Goal: Task Accomplishment & Management: Use online tool/utility

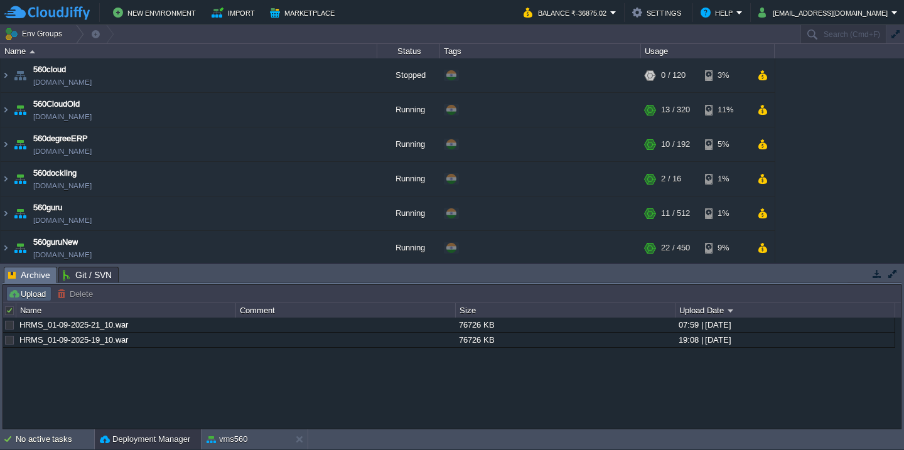
click at [30, 295] on button "Upload" at bounding box center [28, 293] width 41 height 11
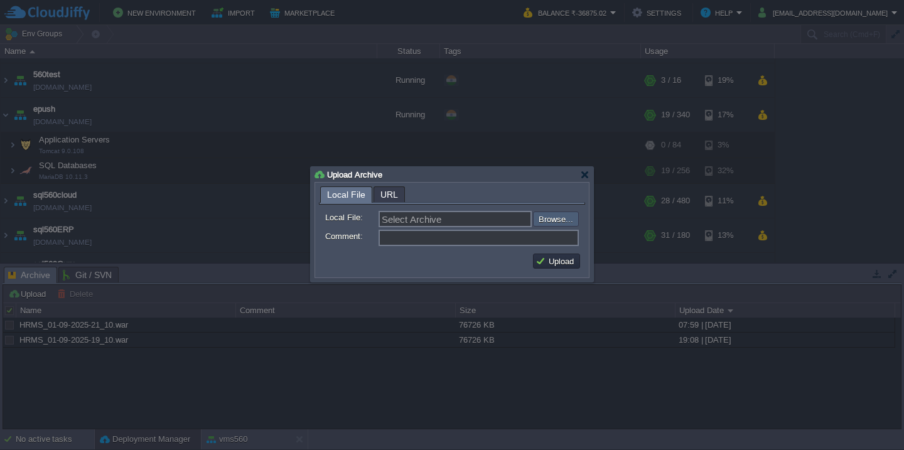
click at [554, 215] on input "file" at bounding box center [499, 219] width 159 height 15
type input "C:\fakepath\fcm.war"
type input "fcm.war"
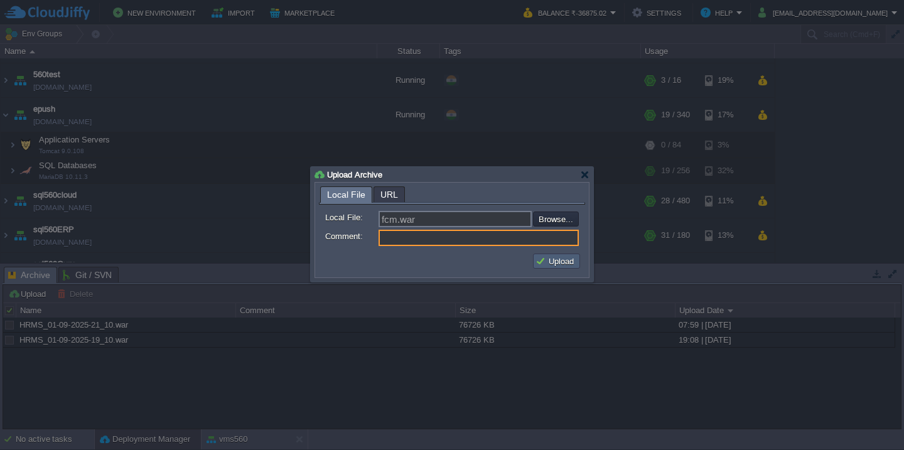
click at [563, 256] on td "Upload" at bounding box center [556, 261] width 47 height 15
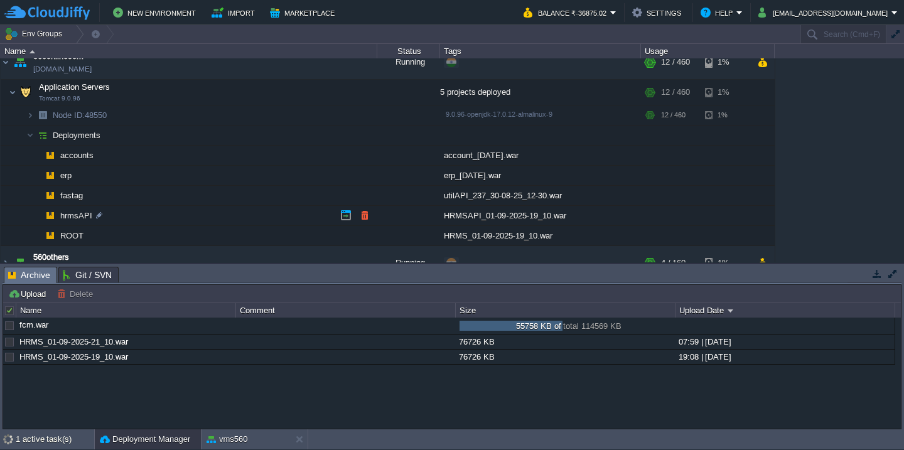
scroll to position [250, 0]
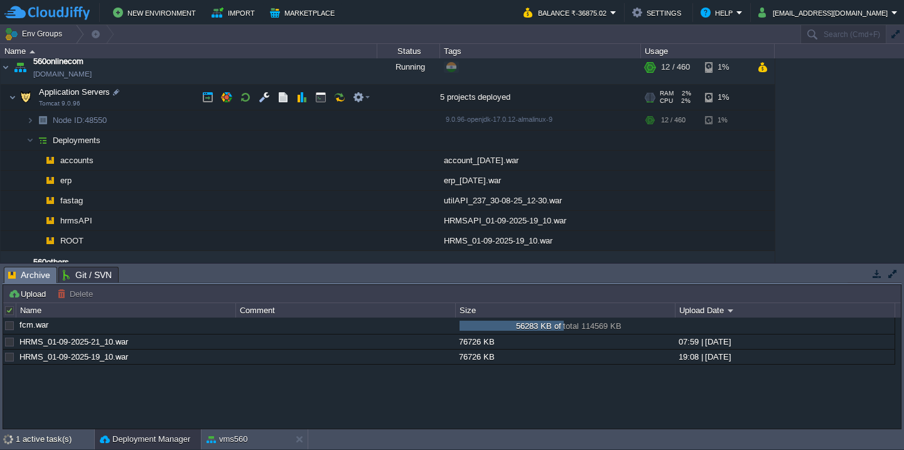
click at [157, 92] on td "Application Servers Tomcat 9.0.96" at bounding box center [189, 98] width 377 height 26
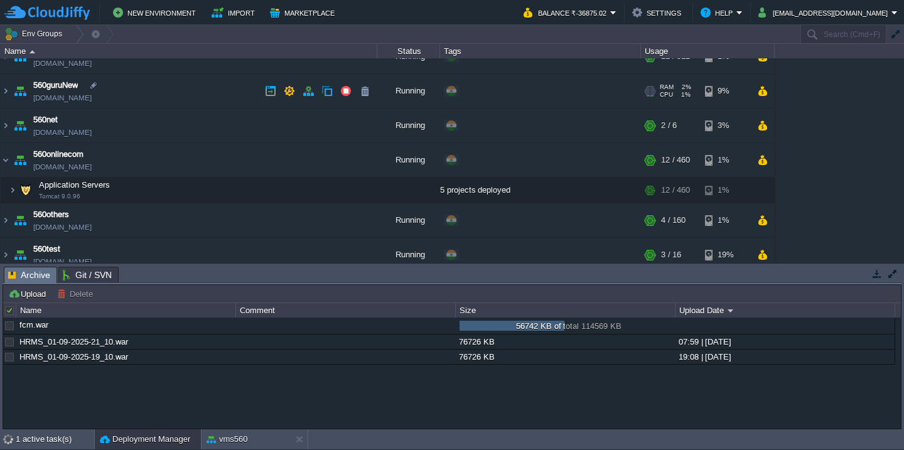
scroll to position [155, 0]
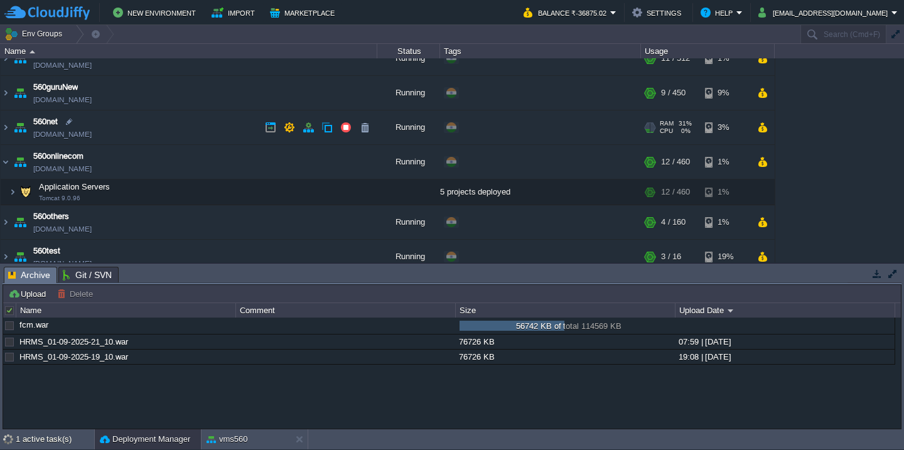
click at [154, 144] on td "560net [DOMAIN_NAME]" at bounding box center [189, 128] width 377 height 35
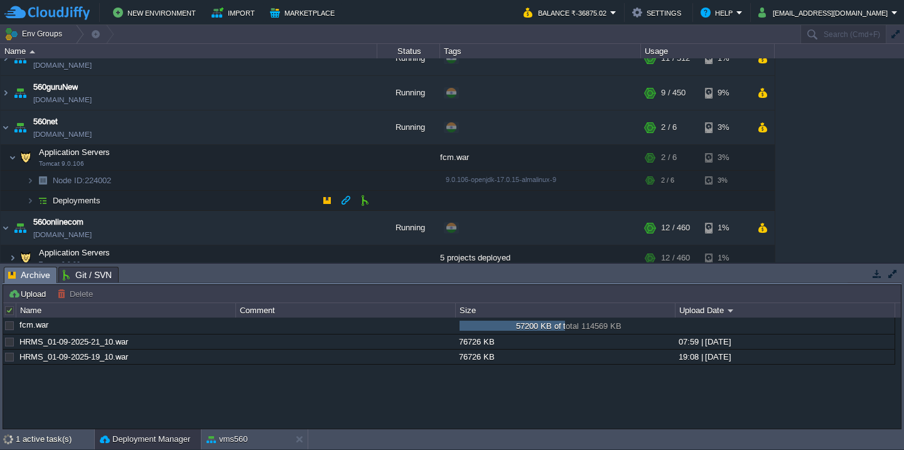
click at [157, 200] on td "Deployments" at bounding box center [189, 201] width 377 height 20
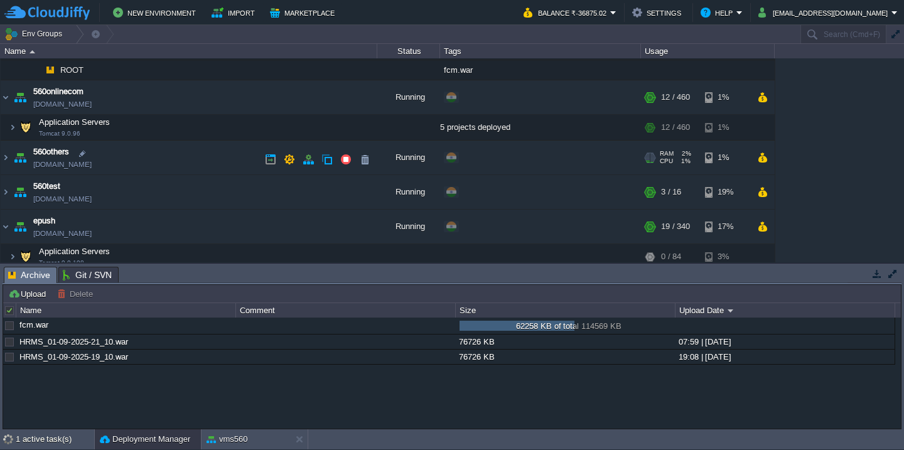
scroll to position [306, 0]
click at [151, 190] on td "560test [DOMAIN_NAME]" at bounding box center [189, 192] width 377 height 35
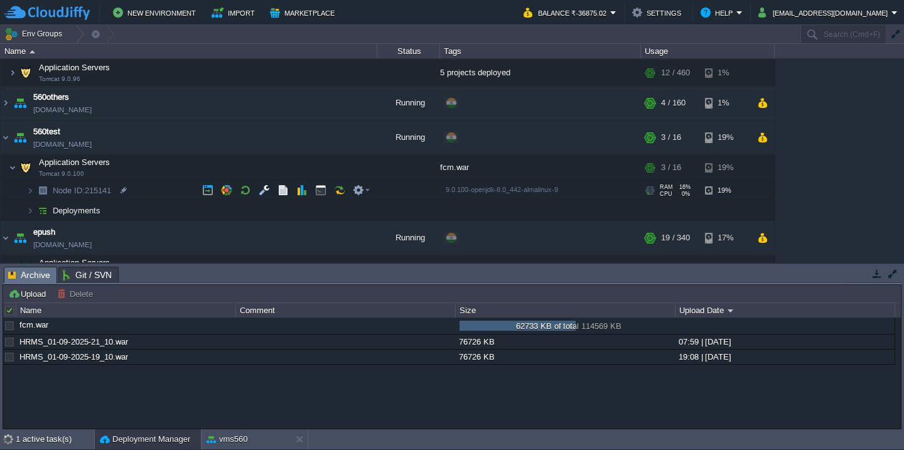
scroll to position [370, 0]
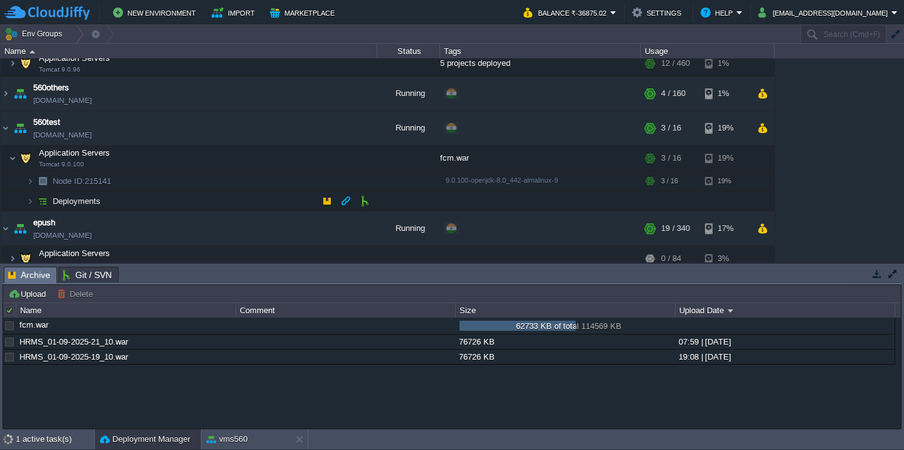
click at [158, 200] on td "Deployments" at bounding box center [189, 202] width 377 height 20
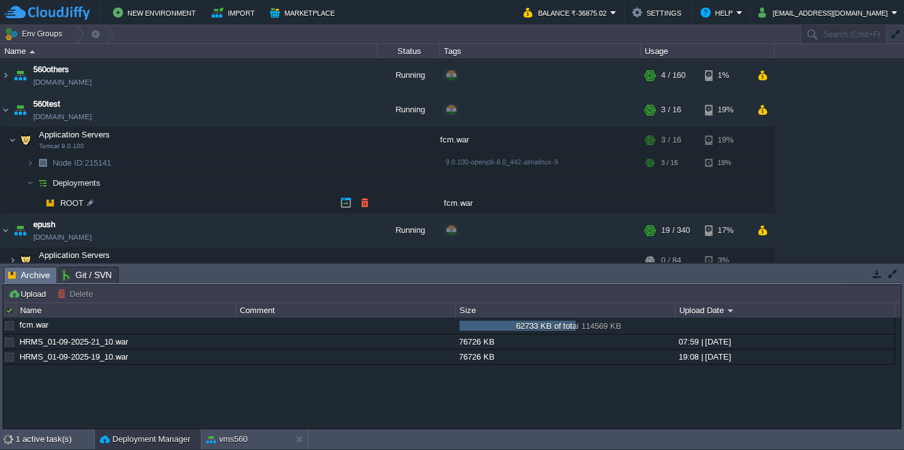
scroll to position [391, 0]
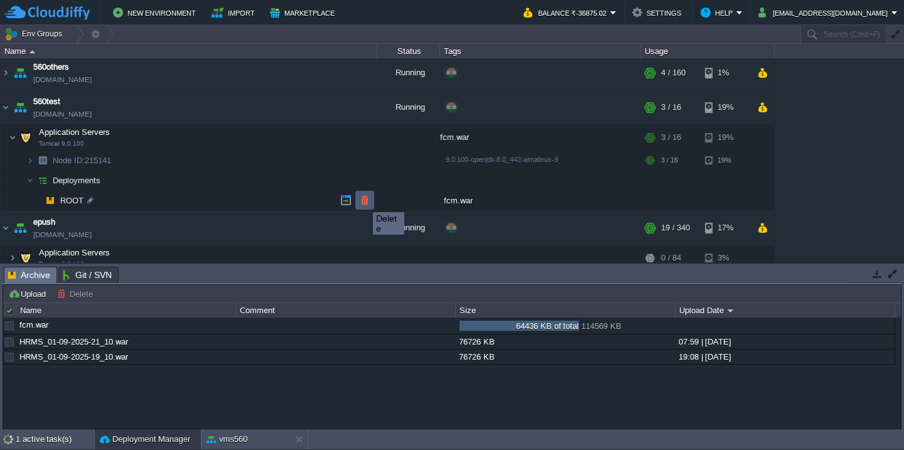
click at [364, 201] on button "button" at bounding box center [364, 200] width 11 height 11
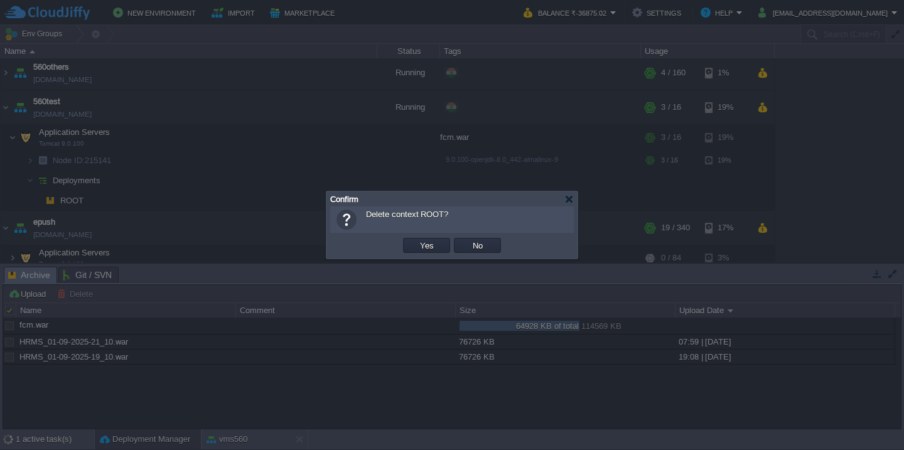
click at [416, 240] on button "Yes" at bounding box center [426, 245] width 21 height 11
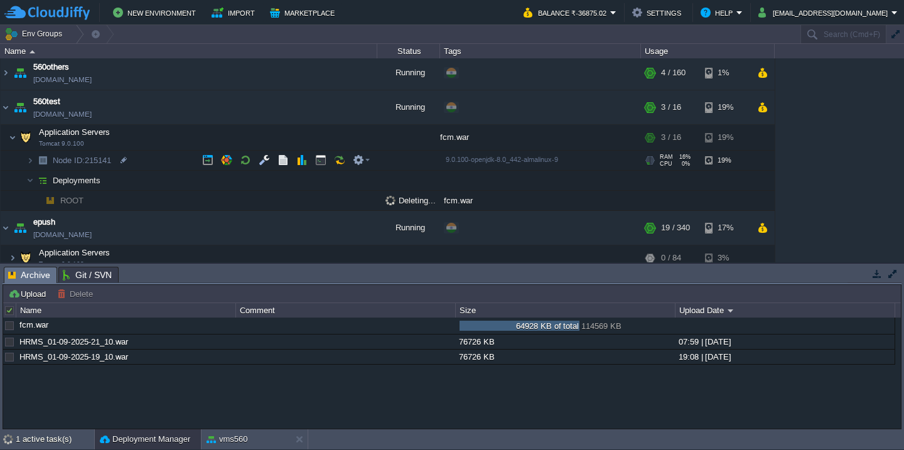
click at [181, 166] on td "Node ID: 215141" at bounding box center [189, 161] width 377 height 20
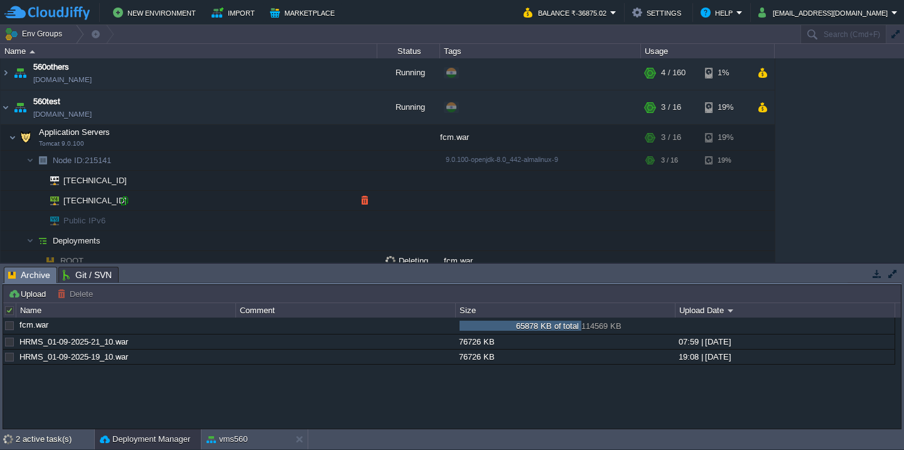
click at [125, 200] on div at bounding box center [124, 200] width 11 height 11
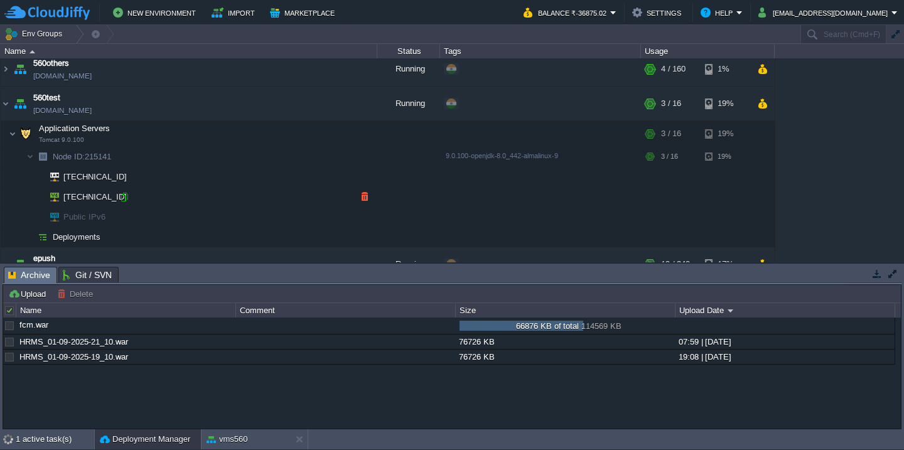
click at [124, 193] on div at bounding box center [124, 197] width 11 height 11
click at [205, 326] on button "button" at bounding box center [205, 325] width 11 height 11
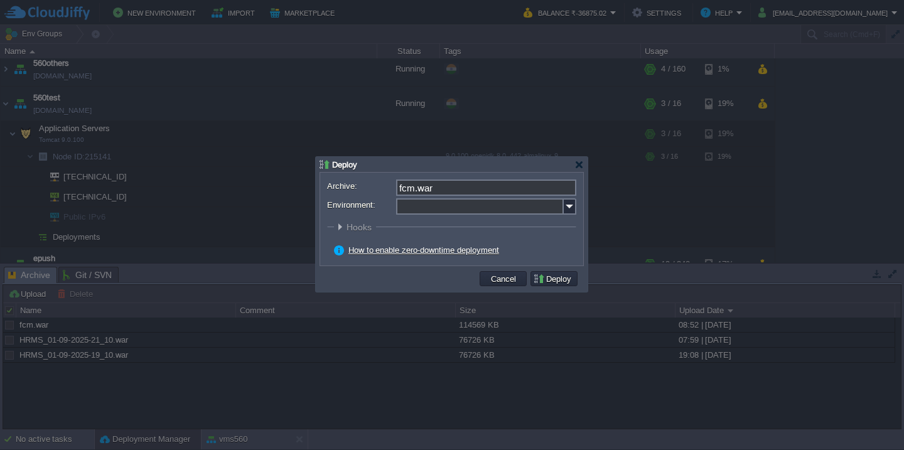
click at [445, 203] on input "Environment:" at bounding box center [480, 206] width 168 height 16
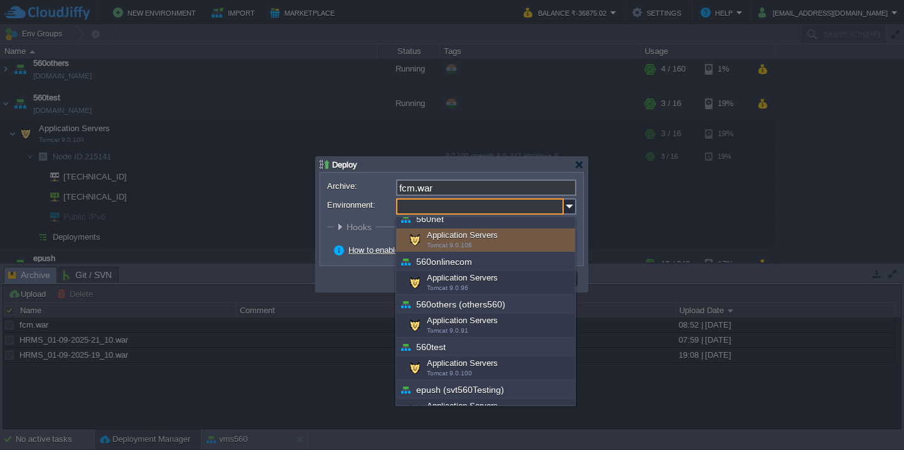
scroll to position [222, 0]
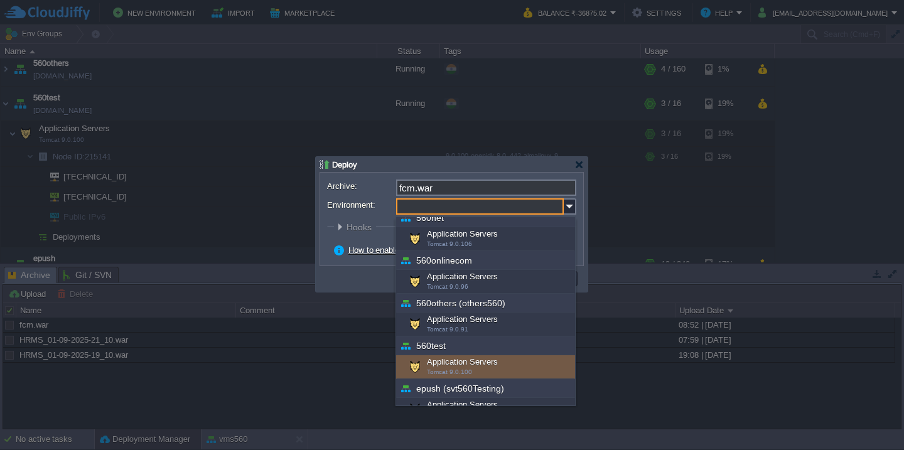
click at [470, 361] on div "Application Servers Tomcat 9.0.100" at bounding box center [485, 367] width 179 height 24
type input "Application Servers (560test)"
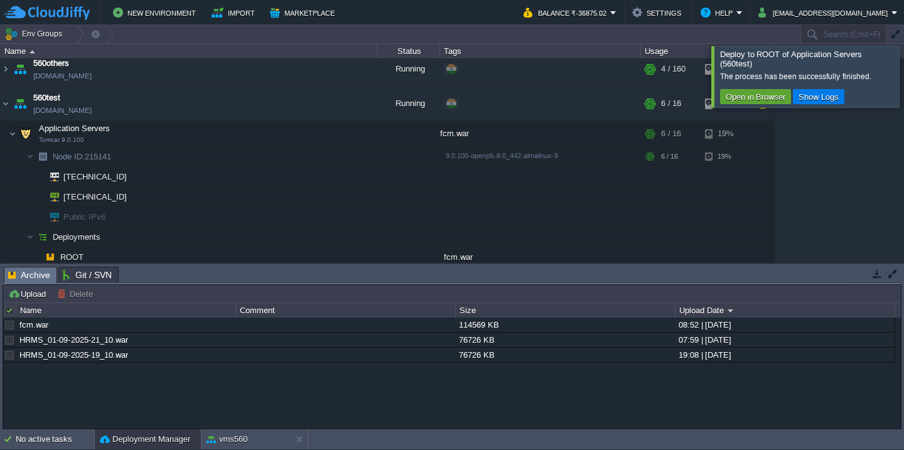
click at [904, 73] on div at bounding box center [919, 76] width 0 height 61
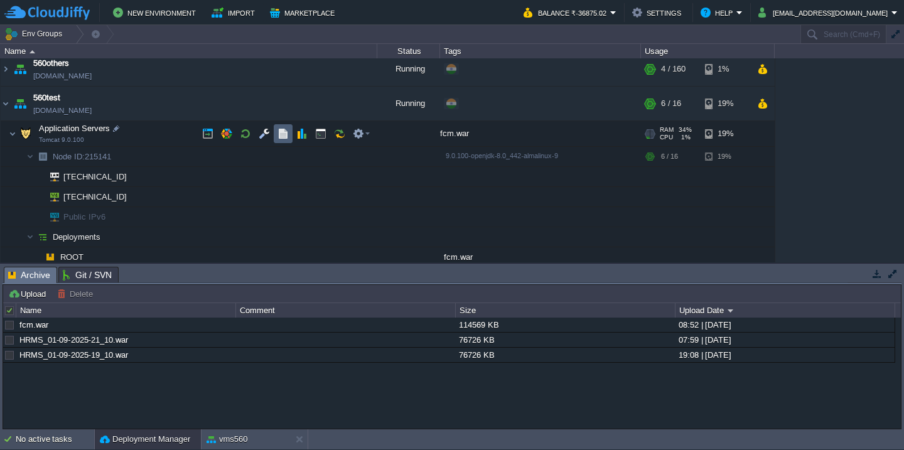
click at [281, 129] on button "button" at bounding box center [283, 133] width 11 height 11
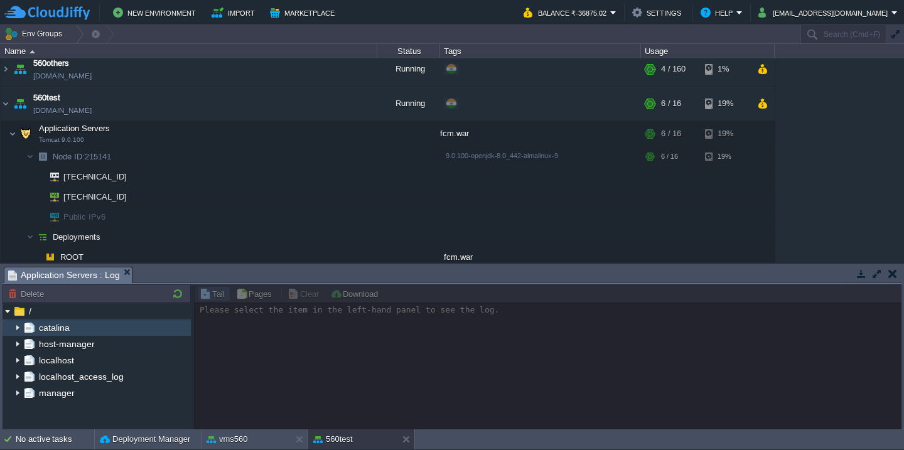
click at [18, 323] on img at bounding box center [18, 328] width 10 height 16
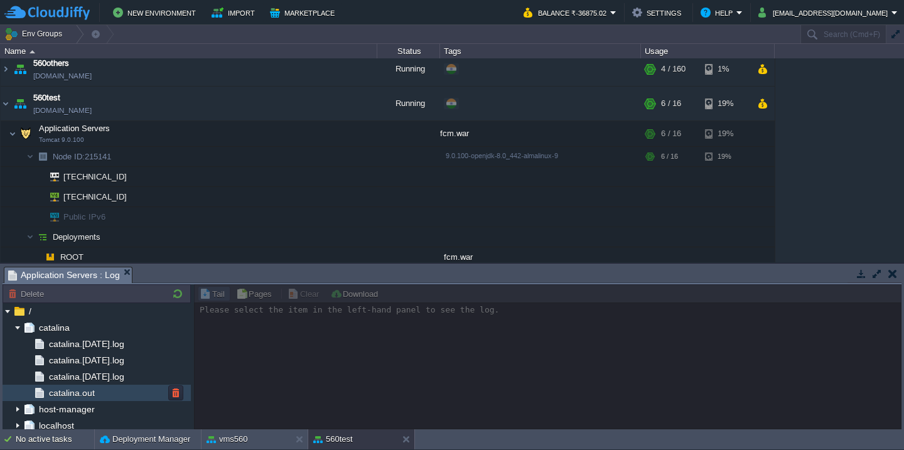
click at [77, 386] on div "catalina.out" at bounding box center [97, 393] width 188 height 16
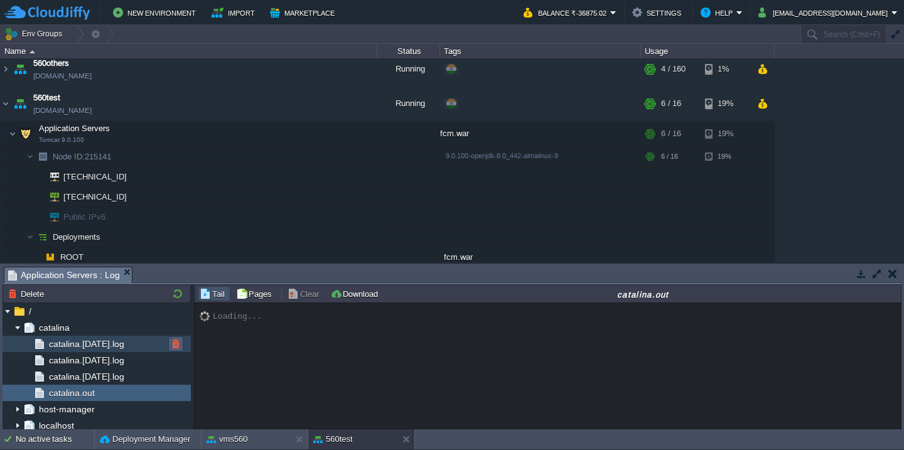
click at [178, 343] on button "button" at bounding box center [175, 343] width 11 height 11
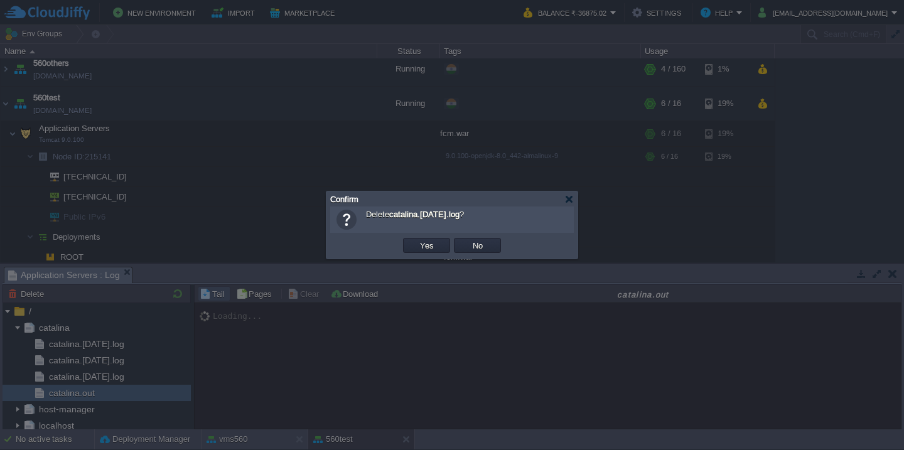
click at [416, 240] on button "Yes" at bounding box center [426, 245] width 21 height 11
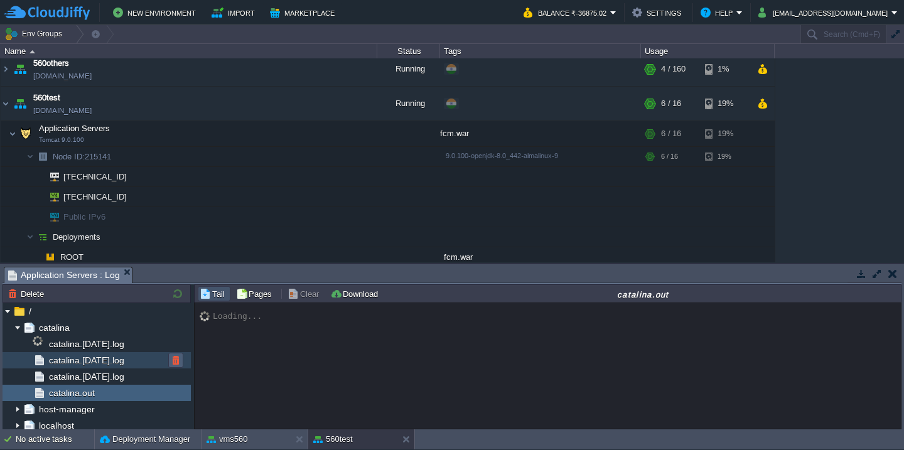
click at [175, 362] on button "button" at bounding box center [175, 360] width 11 height 11
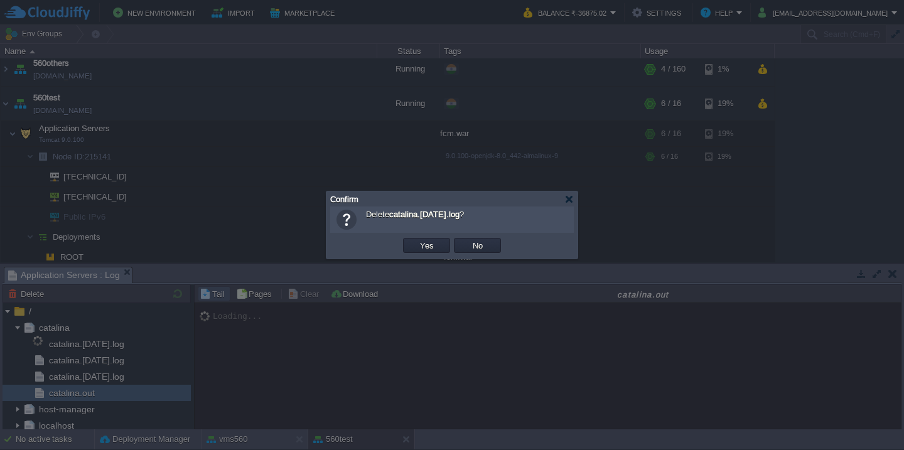
click at [416, 240] on button "Yes" at bounding box center [426, 245] width 21 height 11
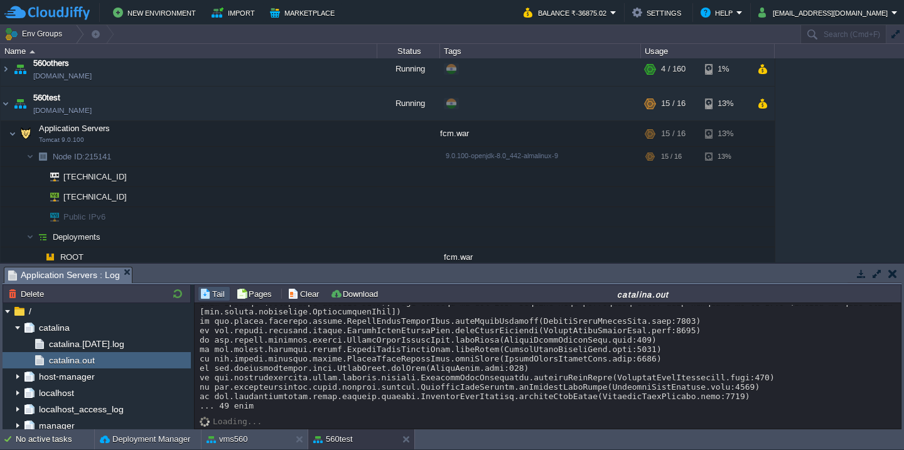
scroll to position [10902, 0]
click at [876, 272] on button "button" at bounding box center [876, 273] width 11 height 11
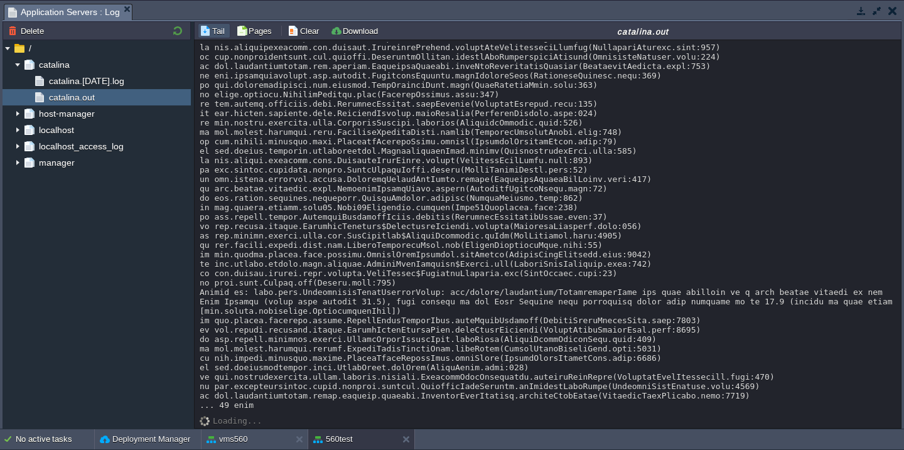
scroll to position [10717, 0]
click at [874, 8] on button "button" at bounding box center [876, 10] width 11 height 11
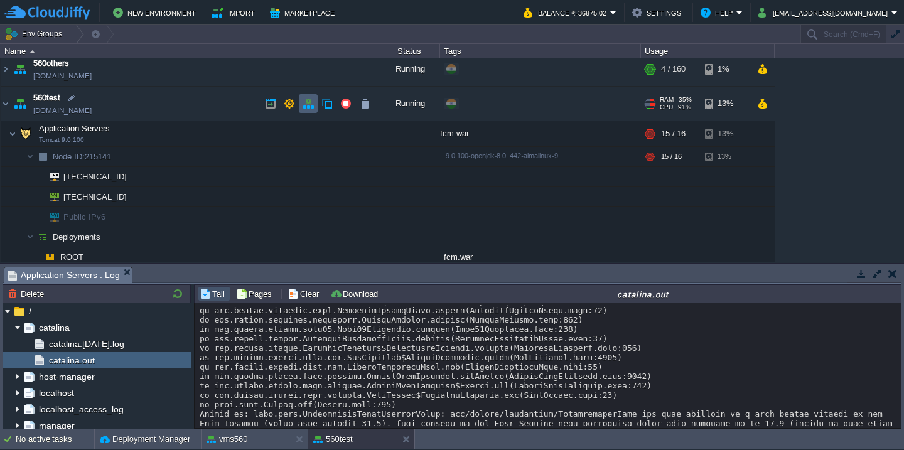
click at [305, 105] on button "button" at bounding box center [308, 103] width 11 height 11
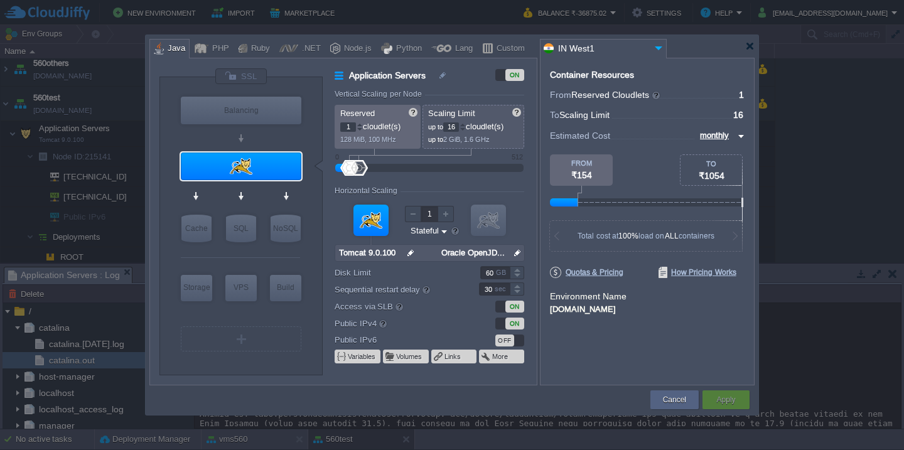
click at [517, 256] on img at bounding box center [517, 253] width 13 height 16
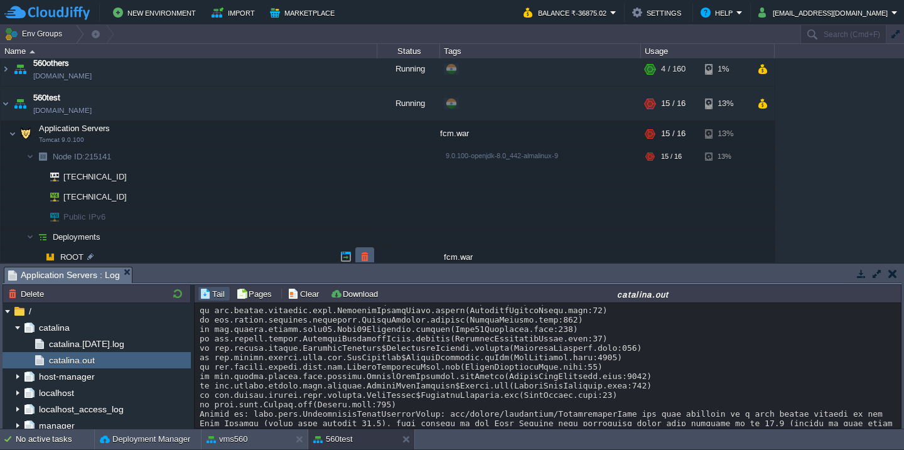
click at [360, 253] on button "button" at bounding box center [364, 256] width 11 height 11
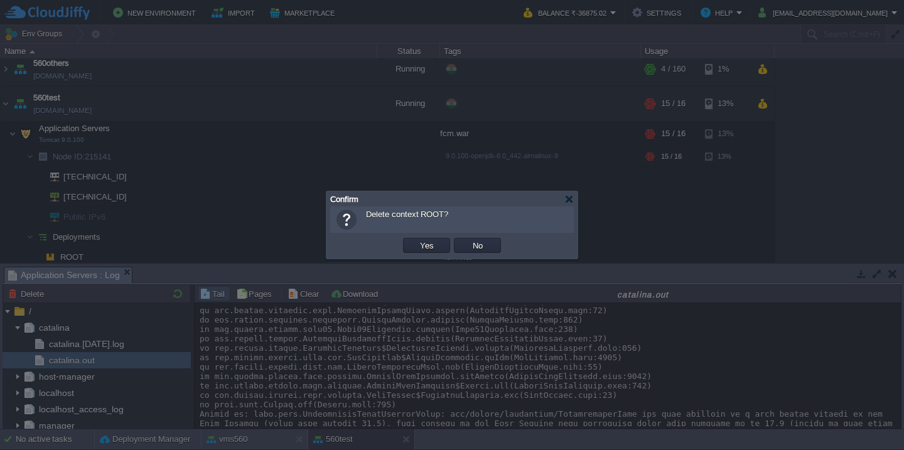
click at [416, 240] on button "Yes" at bounding box center [426, 245] width 21 height 11
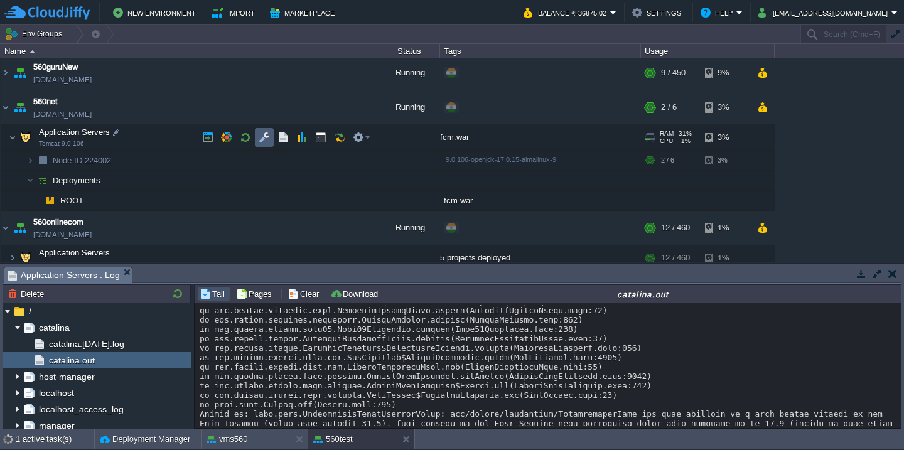
scroll to position [170, 0]
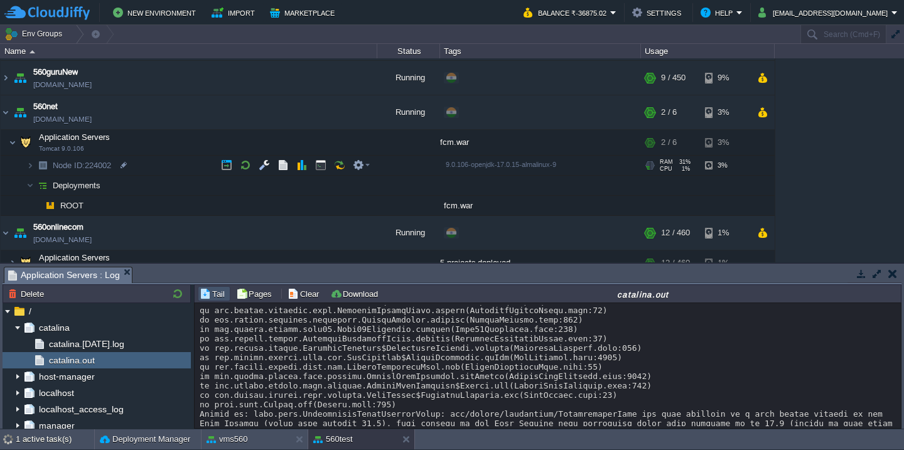
click at [142, 166] on td "Node ID: 224002" at bounding box center [189, 166] width 377 height 20
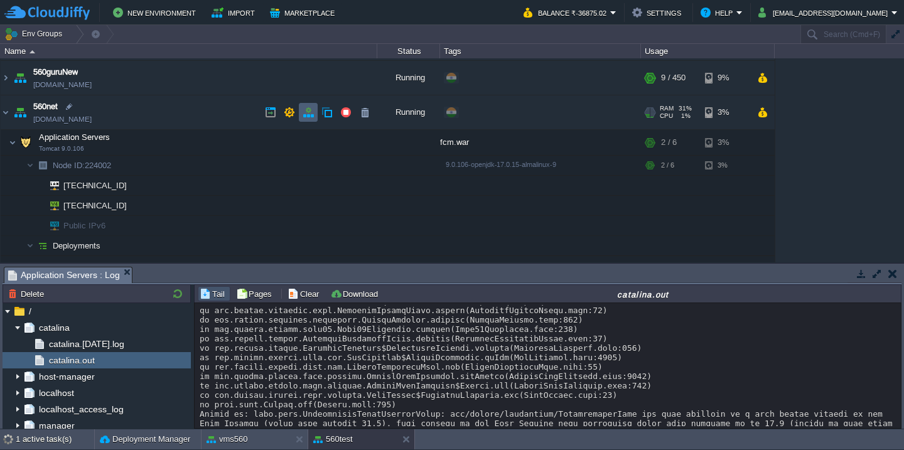
click at [301, 114] on td at bounding box center [308, 112] width 19 height 19
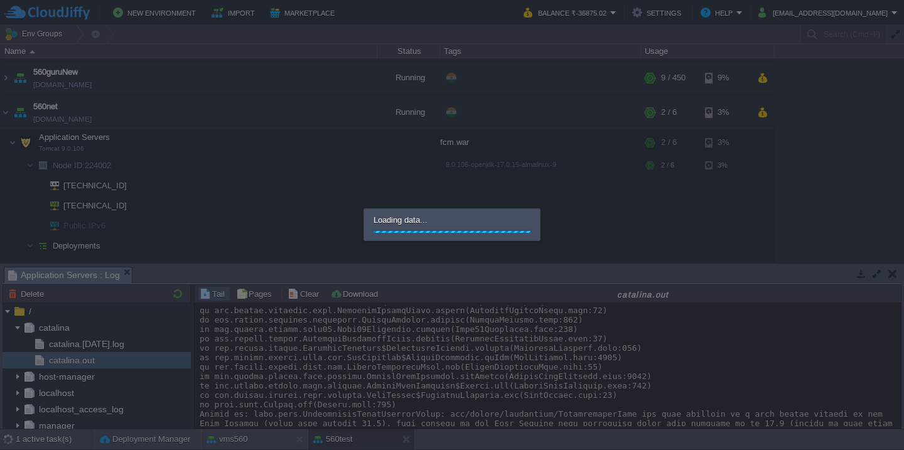
scroll to position [455, 0]
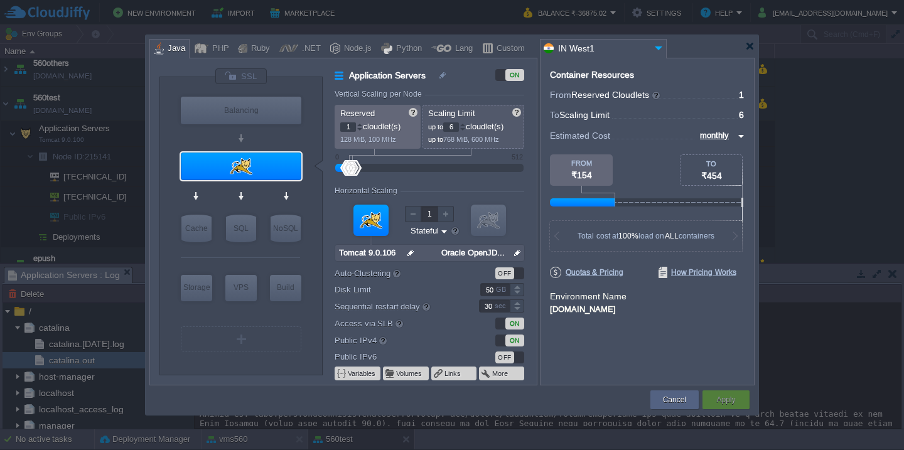
click at [519, 252] on img at bounding box center [517, 253] width 13 height 16
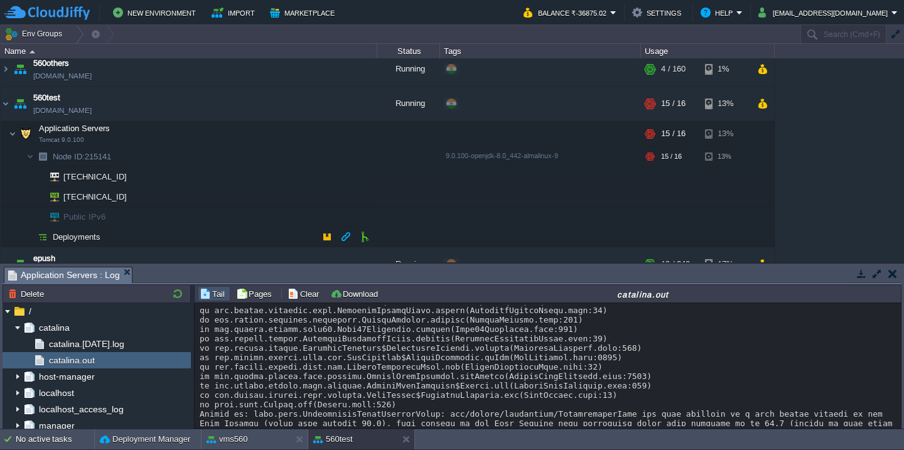
click at [167, 234] on td "Deployments" at bounding box center [189, 237] width 377 height 20
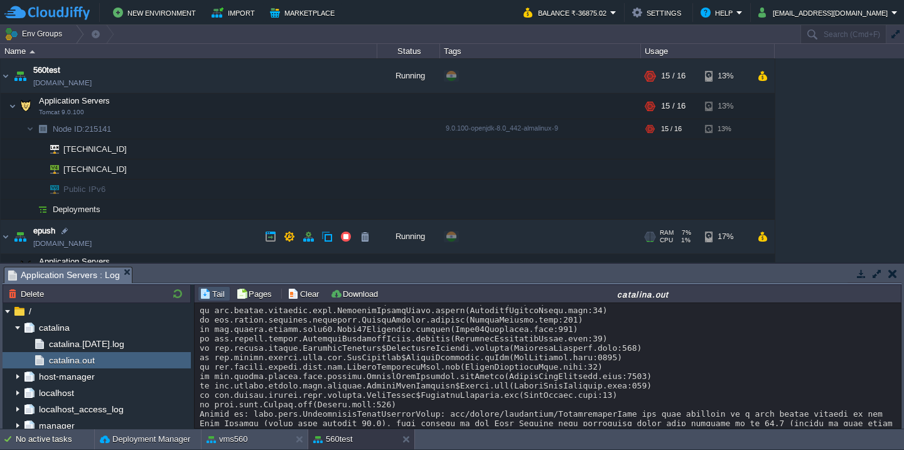
scroll to position [483, 0]
click at [131, 446] on div "Deployment Manager" at bounding box center [148, 439] width 106 height 20
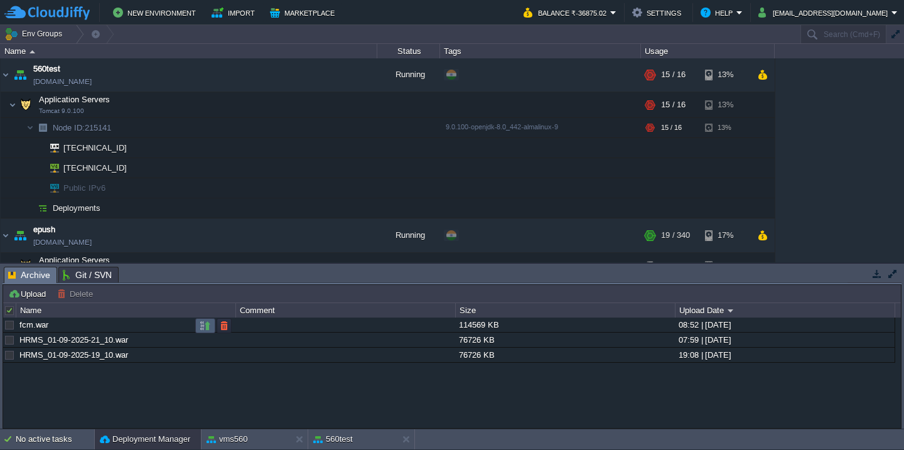
click at [203, 327] on button "button" at bounding box center [205, 325] width 11 height 11
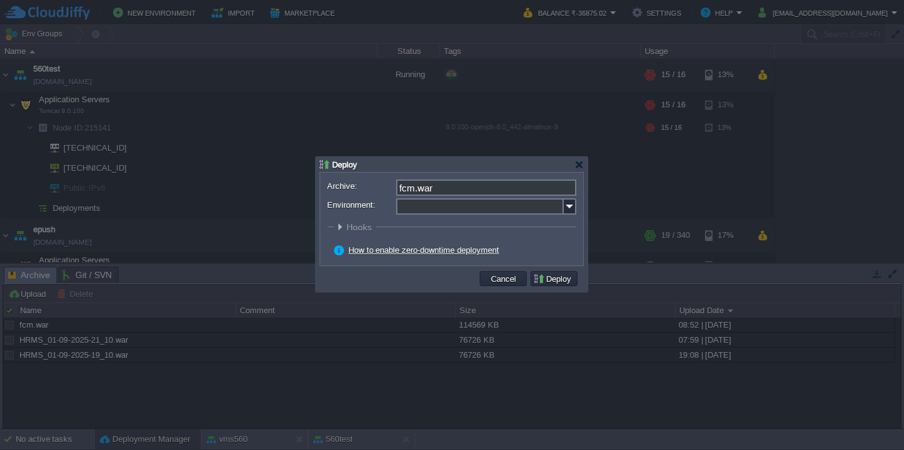
click at [422, 213] on input "Environment:" at bounding box center [480, 206] width 168 height 16
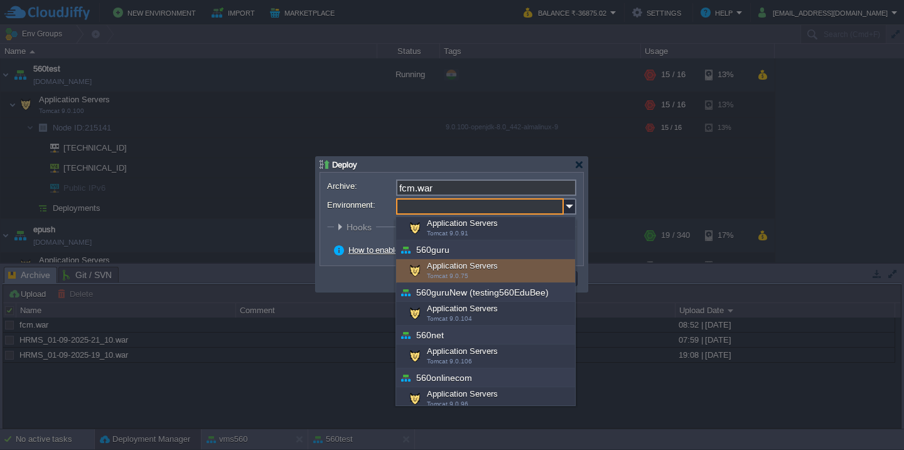
scroll to position [117, 0]
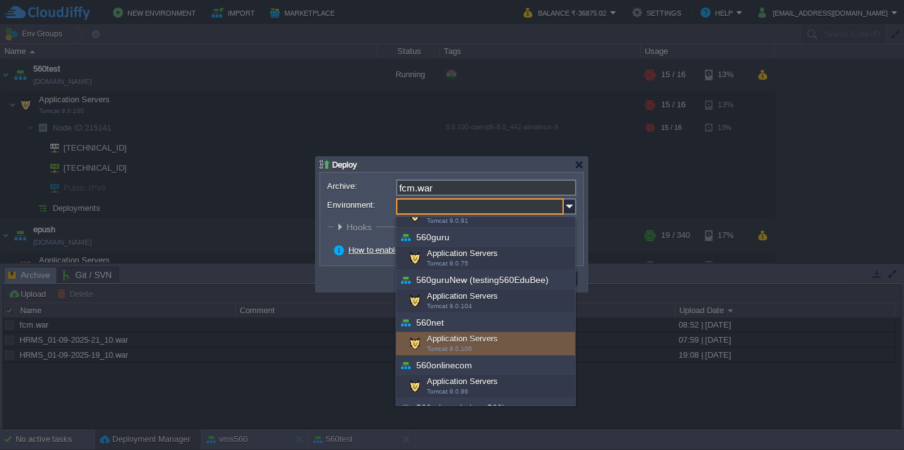
click at [458, 334] on div "Application Servers Tomcat 9.0.106" at bounding box center [485, 344] width 179 height 24
type input "Application Servers (560net)"
type input "ROOT-466"
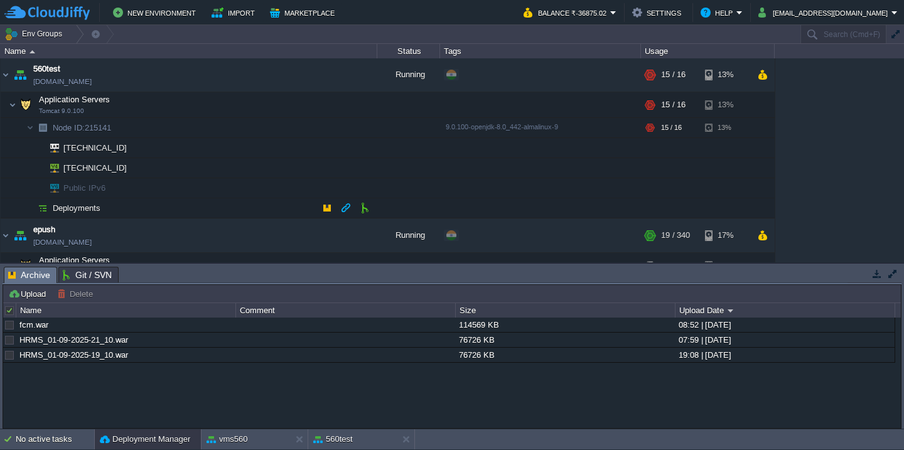
click at [229, 207] on td "Deployments" at bounding box center [189, 208] width 377 height 20
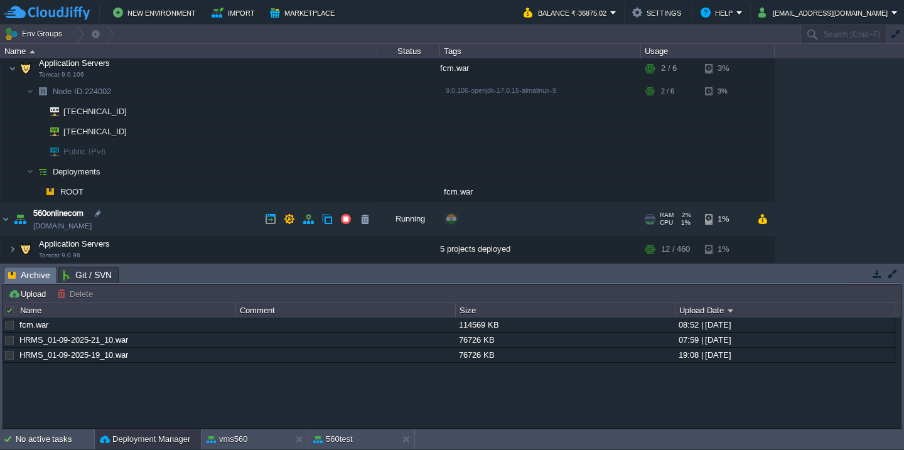
scroll to position [242, 0]
click at [362, 194] on button "button" at bounding box center [364, 193] width 11 height 11
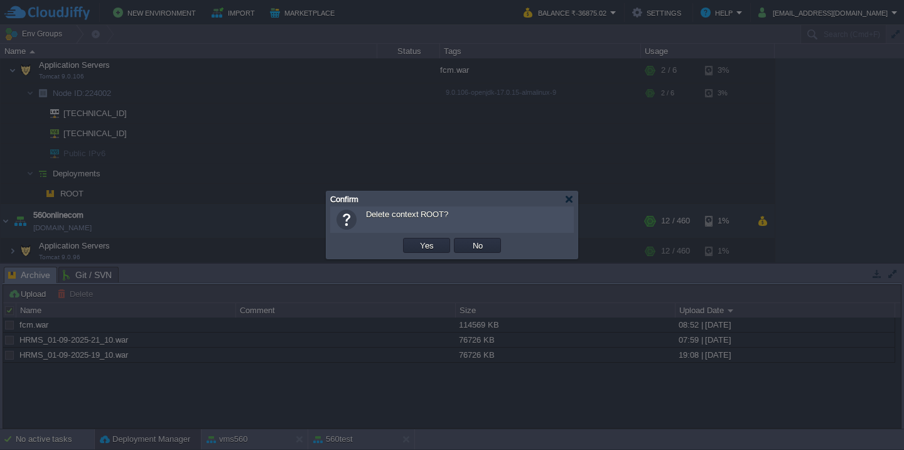
click at [416, 240] on button "Yes" at bounding box center [426, 245] width 21 height 11
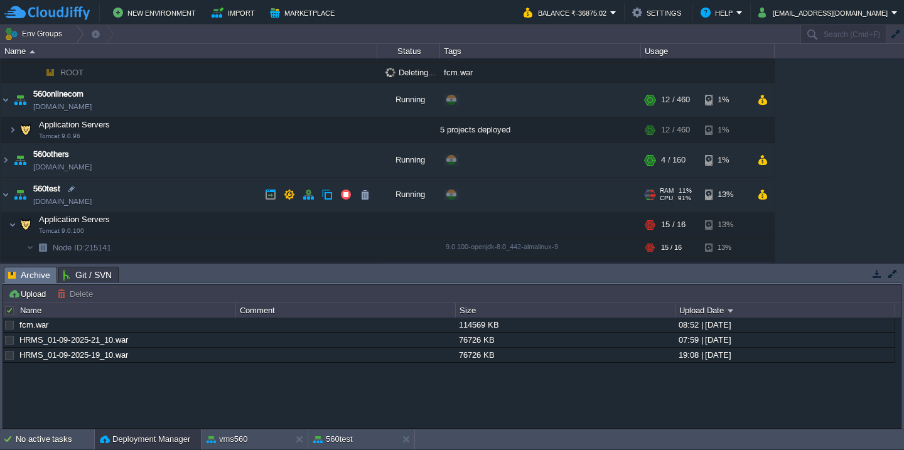
scroll to position [366, 0]
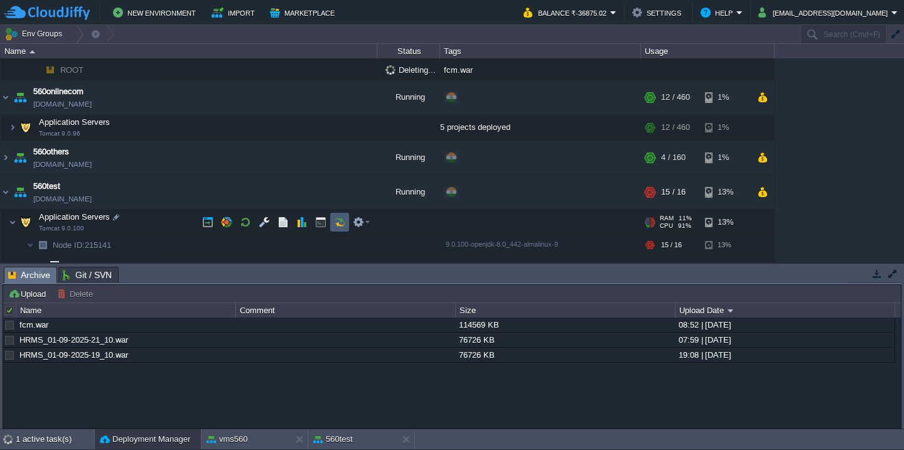
click at [340, 225] on button "button" at bounding box center [339, 222] width 11 height 11
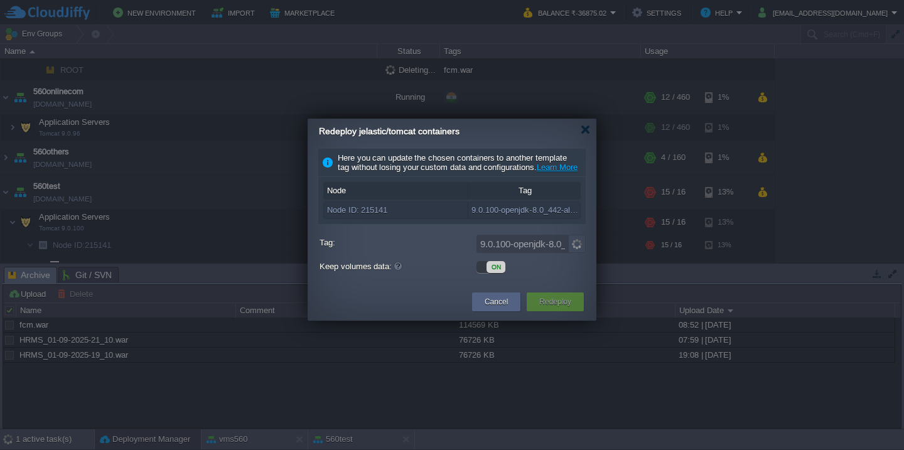
scroll to position [244, 0]
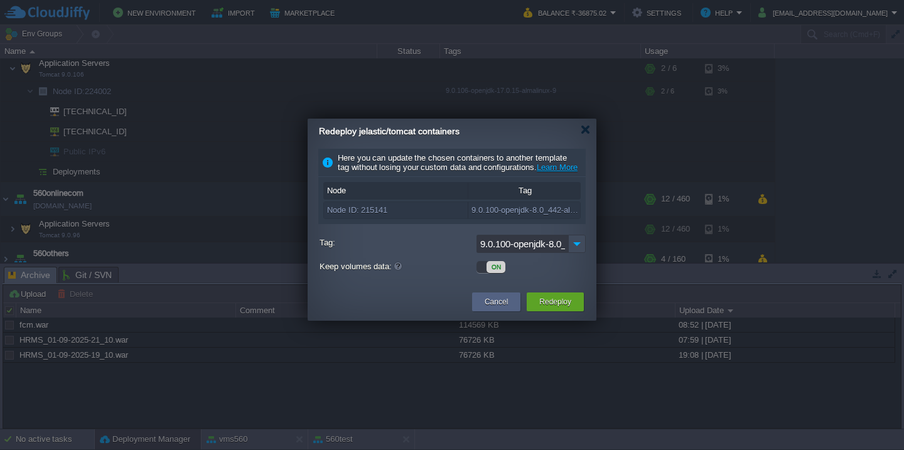
click at [546, 308] on button "Redeploy" at bounding box center [555, 302] width 32 height 13
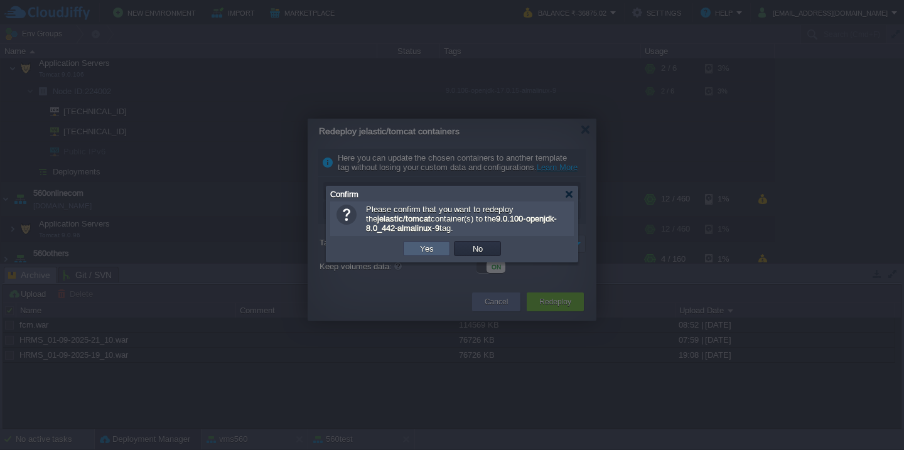
click at [425, 249] on button "Yes" at bounding box center [426, 248] width 21 height 11
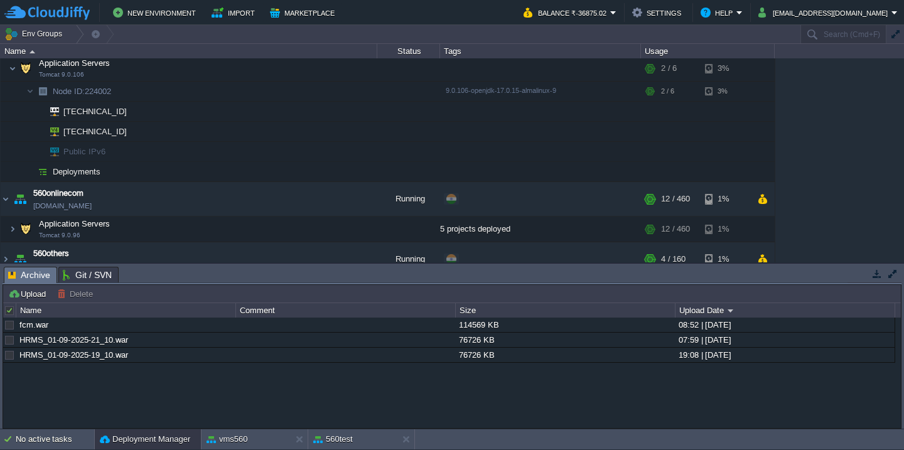
scroll to position [306, 0]
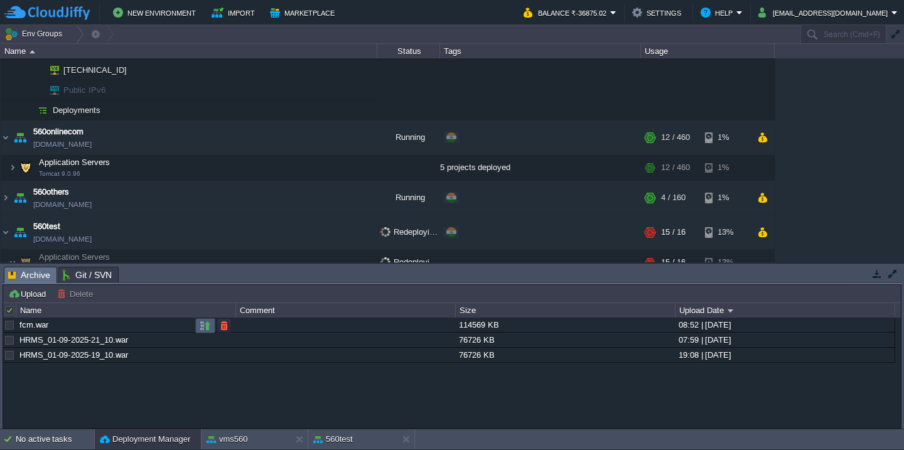
click at [205, 330] on button "button" at bounding box center [205, 325] width 11 height 11
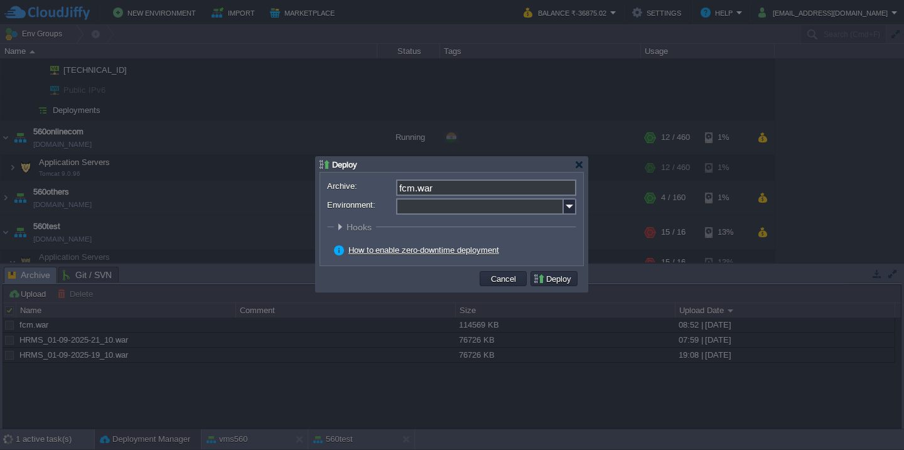
click at [426, 207] on input "Environment:" at bounding box center [480, 206] width 168 height 16
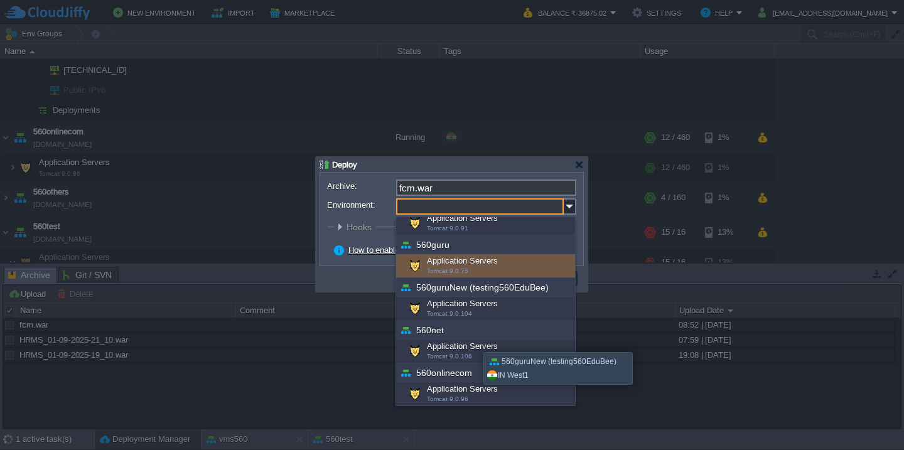
scroll to position [111, 0]
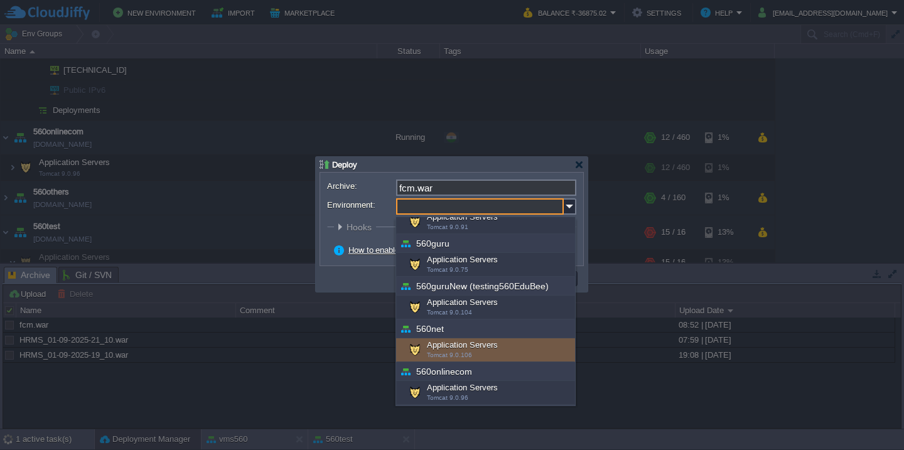
click at [463, 357] on span "Tomcat 9.0.106" at bounding box center [449, 355] width 45 height 7
type input "Application Servers (560net)"
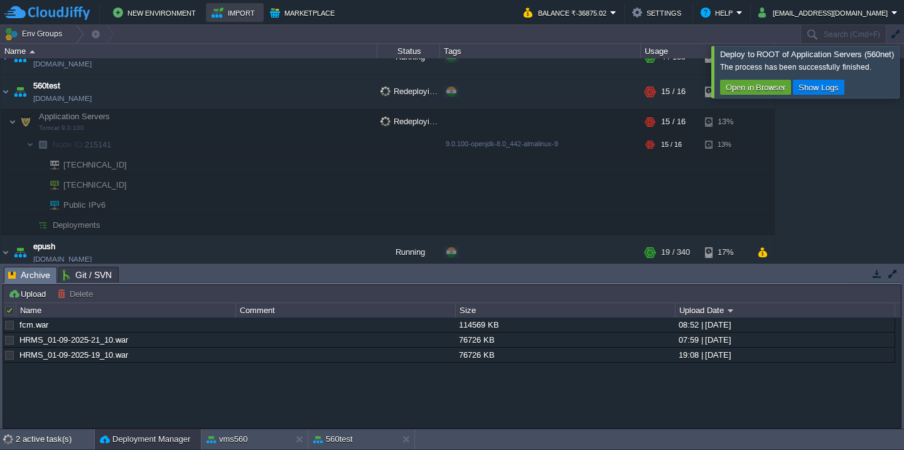
scroll to position [244, 0]
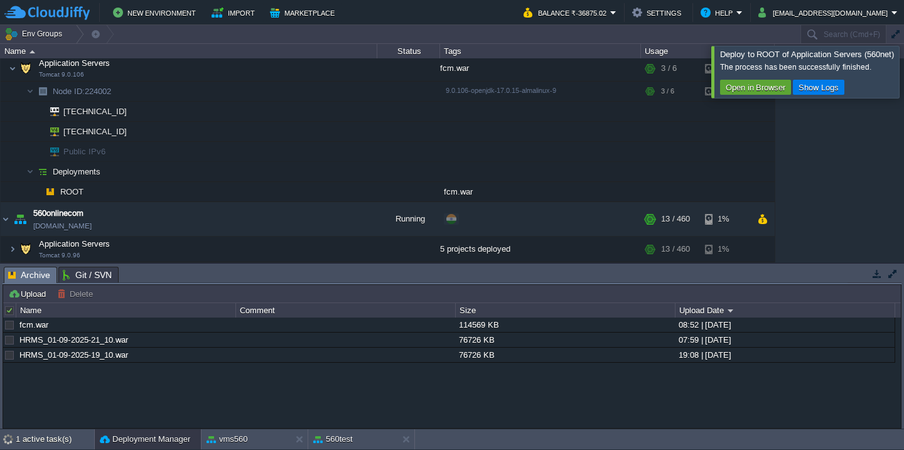
click at [904, 57] on div at bounding box center [919, 71] width 0 height 51
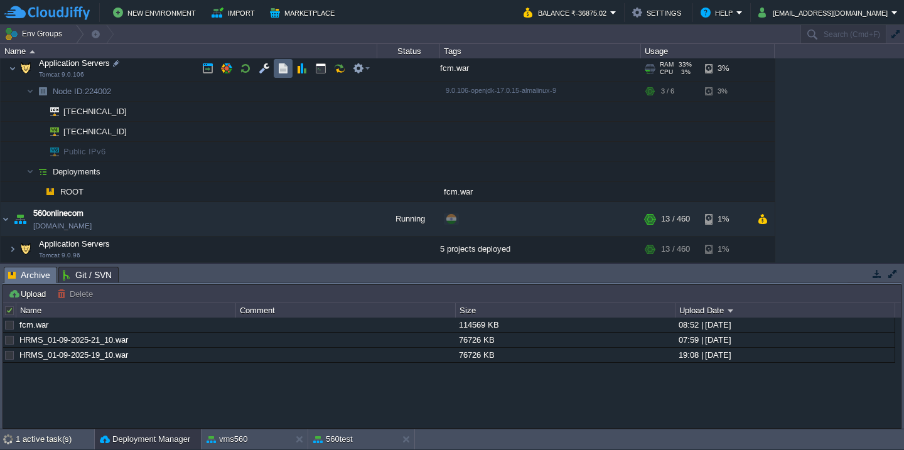
click at [288, 67] on button "button" at bounding box center [283, 68] width 11 height 11
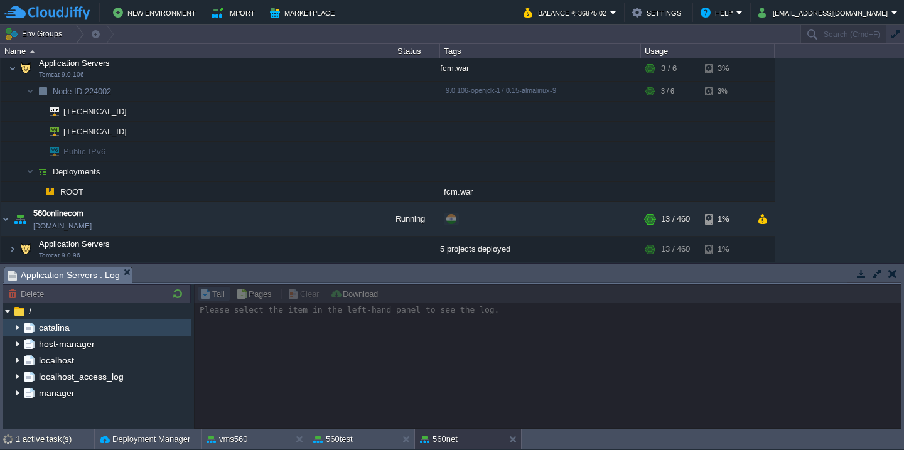
click at [15, 325] on img at bounding box center [18, 328] width 10 height 16
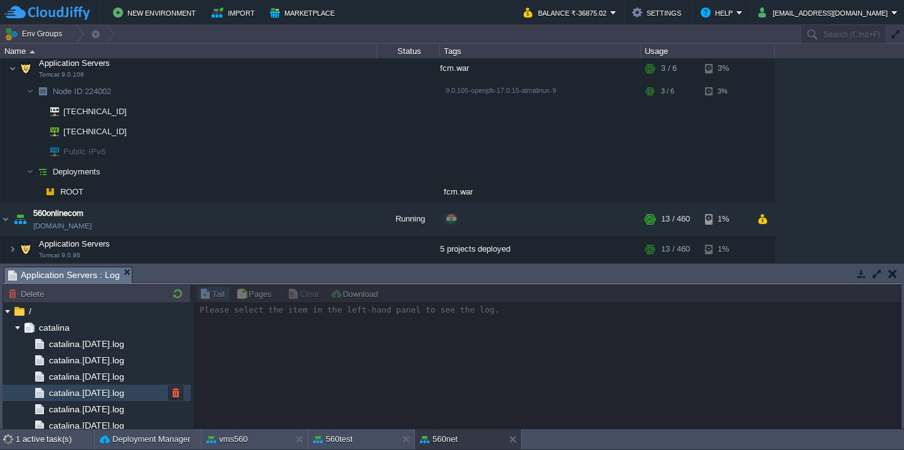
scroll to position [218, 0]
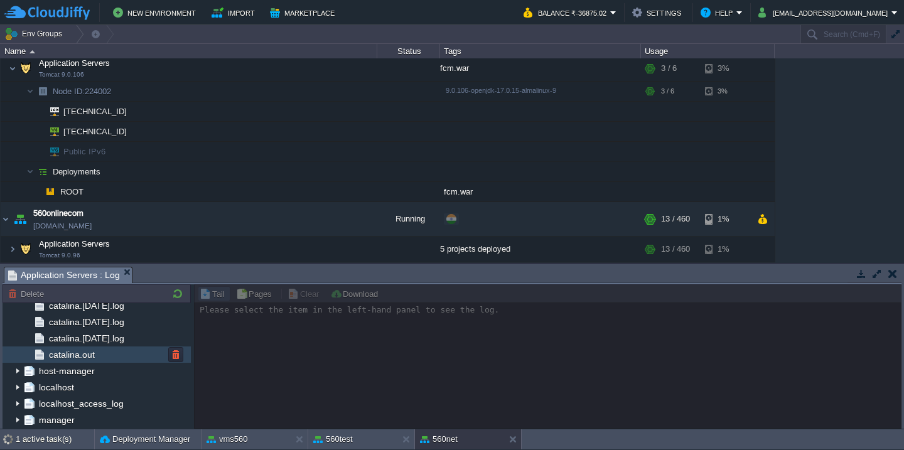
click at [114, 358] on div "catalina.out" at bounding box center [97, 355] width 188 height 16
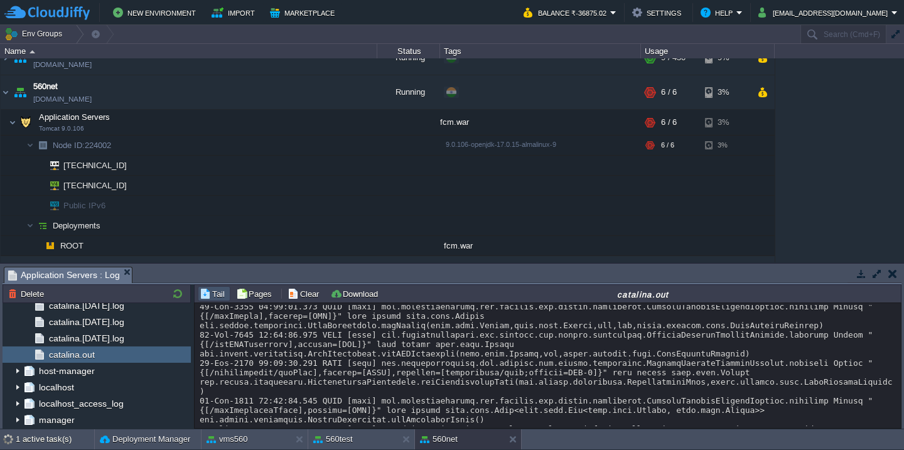
scroll to position [10217, 0]
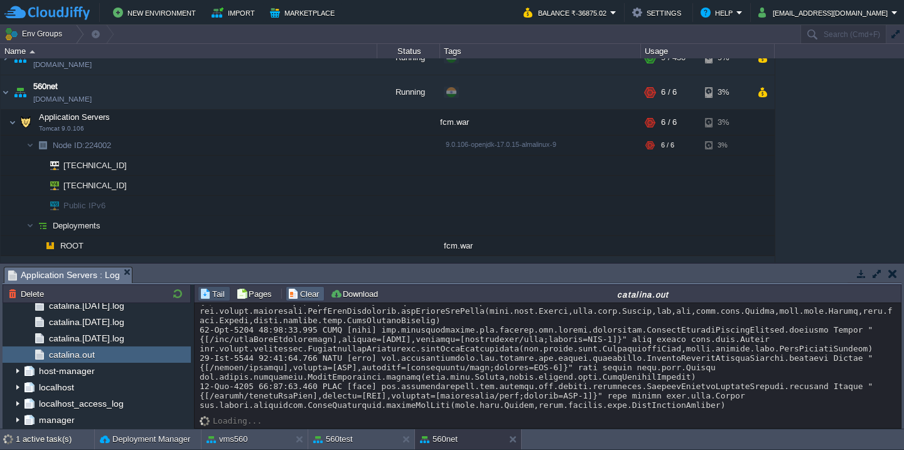
click at [308, 296] on button "Clear" at bounding box center [305, 293] width 35 height 11
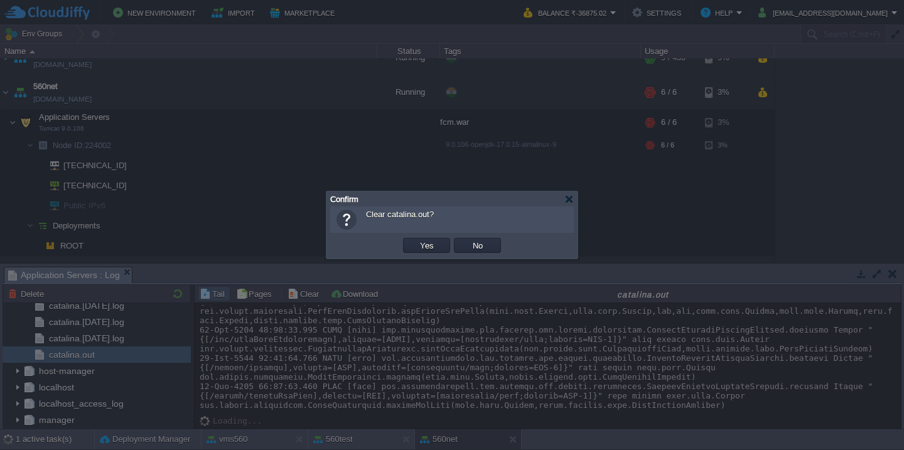
click at [416, 240] on button "Yes" at bounding box center [426, 245] width 21 height 11
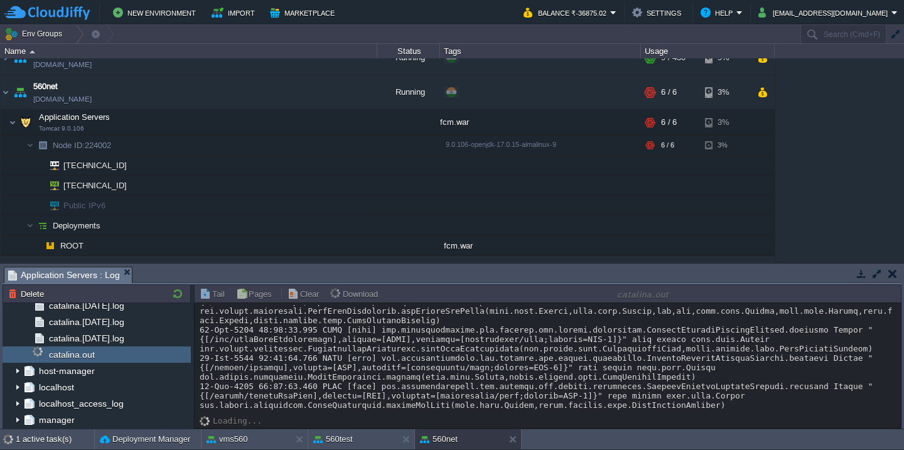
scroll to position [0, 0]
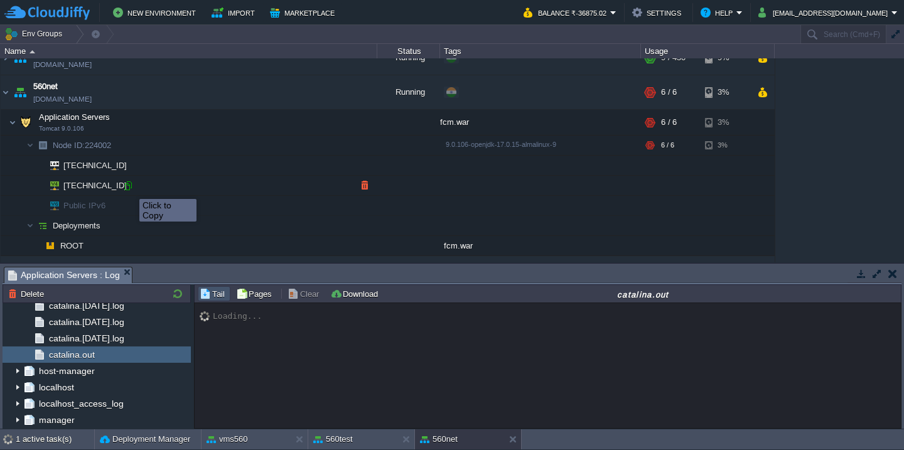
click at [130, 188] on div at bounding box center [127, 185] width 11 height 11
type input "[TECHNICAL_ID]"
